Goal: Task Accomplishment & Management: Manage account settings

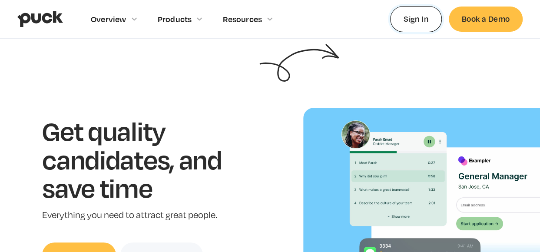
click at [411, 20] on link "Sign In" at bounding box center [416, 19] width 52 height 26
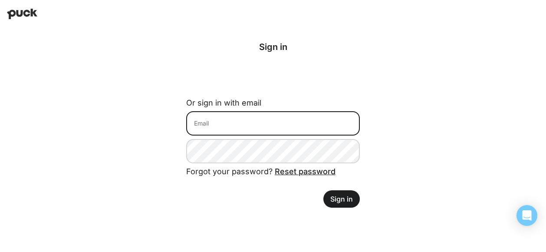
type input "ssmolinsky@welchs.com"
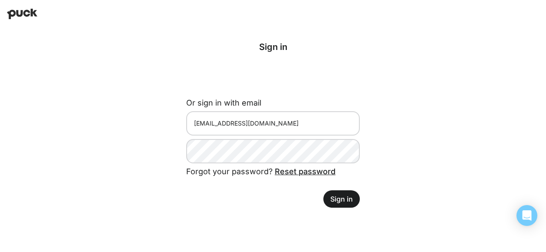
click at [343, 195] on button "Sign in" at bounding box center [342, 198] width 36 height 17
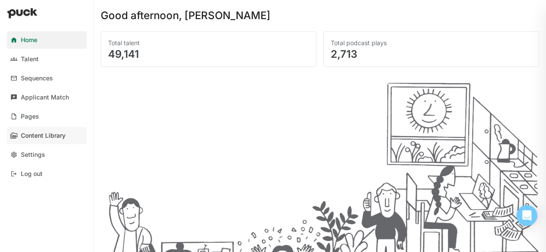
click at [30, 133] on div "Content Library" at bounding box center [43, 135] width 45 height 7
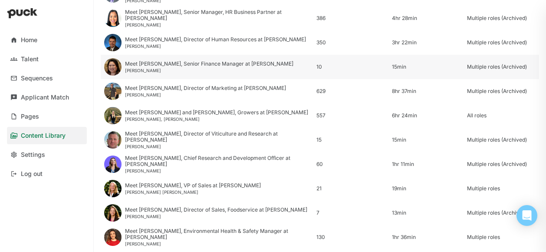
scroll to position [242, 0]
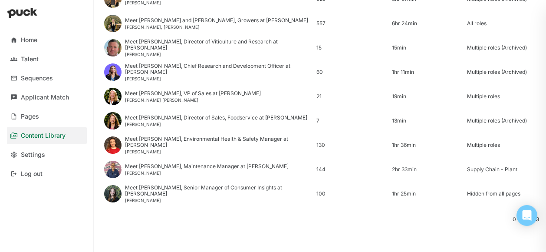
click at [41, 137] on div "Content Library" at bounding box center [43, 135] width 45 height 7
click at [23, 114] on div "Pages" at bounding box center [30, 116] width 18 height 7
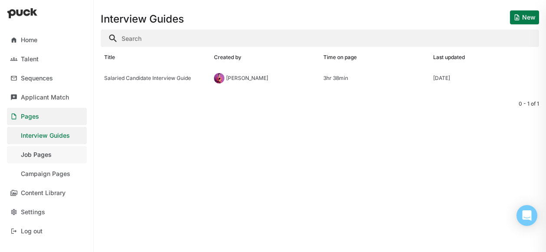
click at [55, 154] on link "Job Pages" at bounding box center [47, 154] width 80 height 17
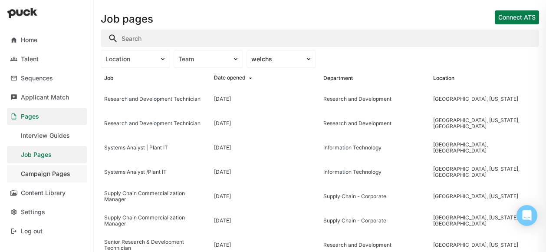
click at [49, 178] on link "Campaign Pages" at bounding box center [47, 173] width 80 height 17
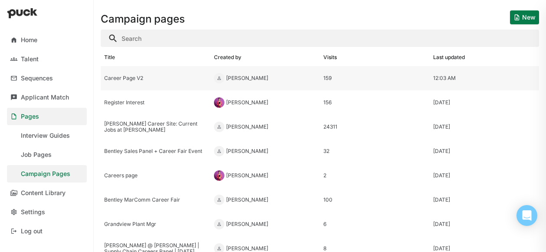
click at [125, 74] on div "Career Page V2" at bounding box center [156, 78] width 110 height 24
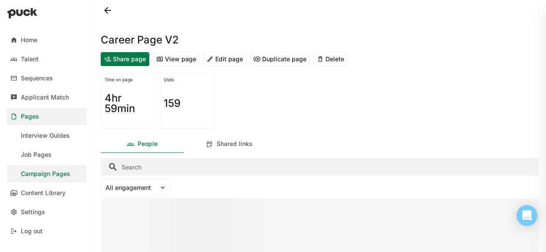
click at [223, 62] on button "Edit page" at bounding box center [224, 59] width 43 height 14
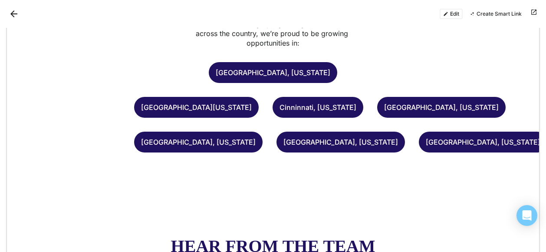
scroll to position [1455, 0]
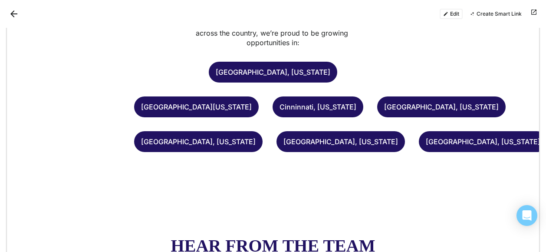
click at [451, 14] on button "Edit" at bounding box center [451, 14] width 23 height 10
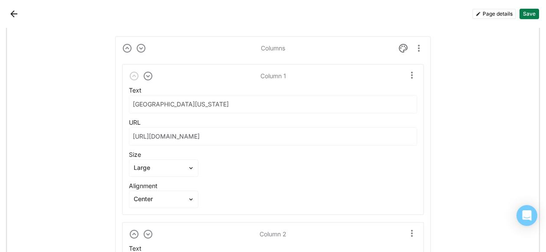
scroll to position [3879, 0]
click at [159, 95] on input "North East Pennsylvania" at bounding box center [272, 103] width 287 height 17
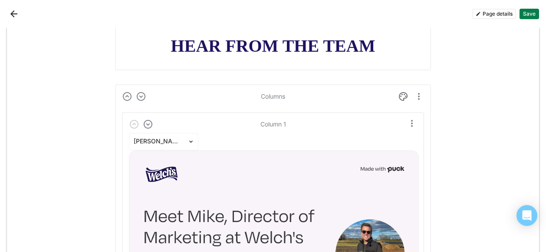
scroll to position [5065, 0]
type input "[GEOGRAPHIC_DATA], [US_STATE]"
click at [533, 13] on button "Save" at bounding box center [530, 14] width 20 height 10
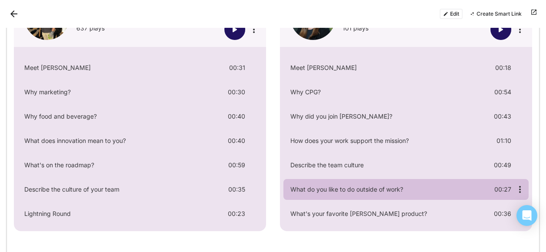
scroll to position [1629, 0]
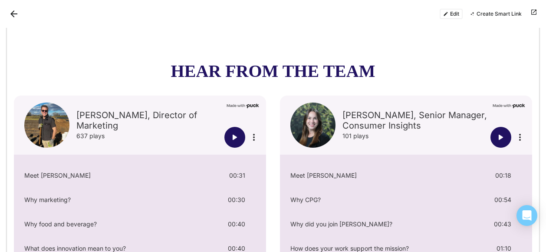
click at [455, 10] on button "Edit" at bounding box center [451, 14] width 23 height 10
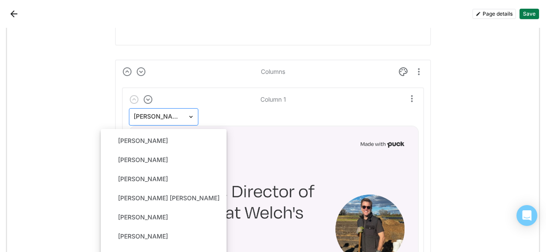
scroll to position [30, 0]
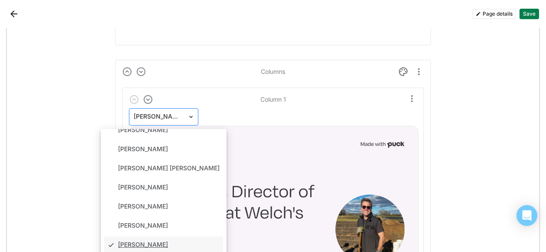
click at [190, 113] on img at bounding box center [191, 116] width 7 height 7
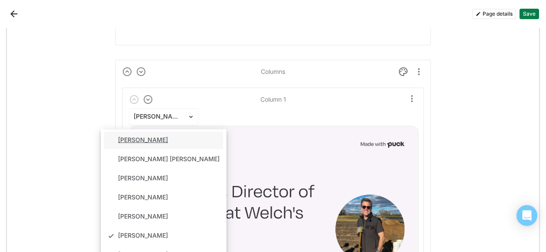
scroll to position [40, 0]
click at [157, 135] on div "Alan Ferrara" at bounding box center [143, 138] width 50 height 7
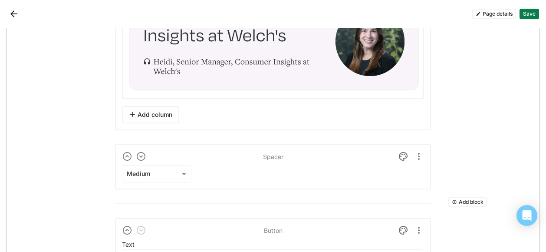
scroll to position [5472, 0]
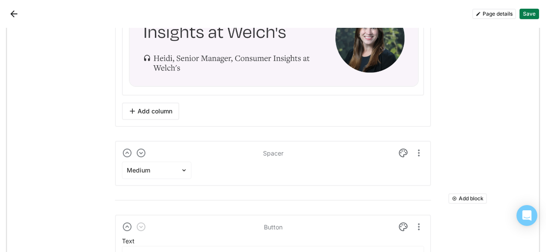
click at [529, 17] on button "Save" at bounding box center [530, 14] width 20 height 10
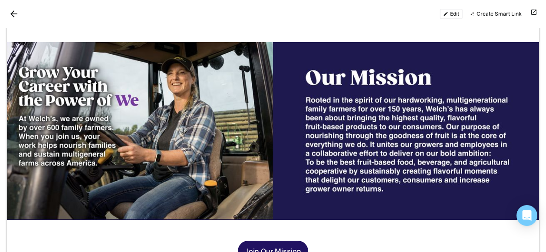
scroll to position [0, 0]
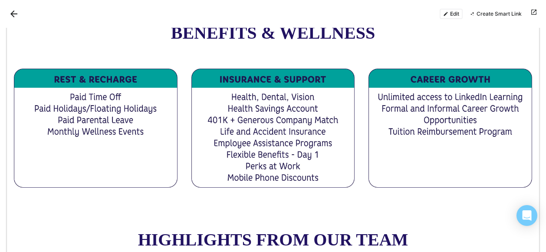
scroll to position [823, 0]
